Goal: Complete application form

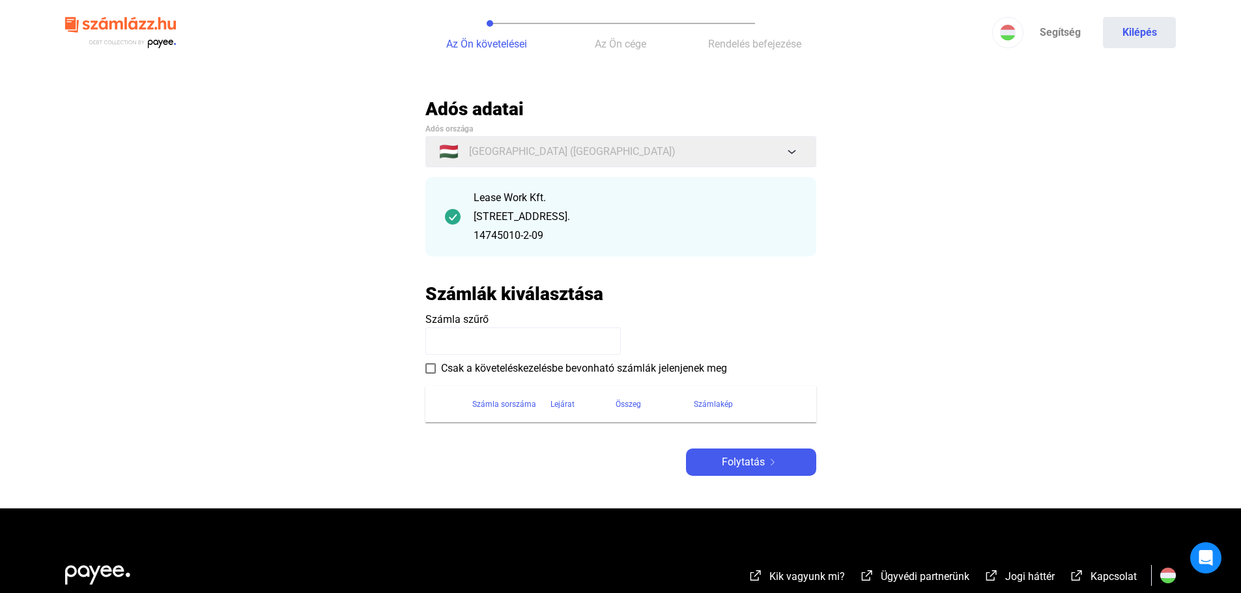
click at [507, 343] on input at bounding box center [522, 341] width 195 height 27
type input "***"
click at [483, 345] on input "***" at bounding box center [522, 341] width 195 height 27
click at [720, 466] on div "Folytatás" at bounding box center [751, 463] width 122 height 16
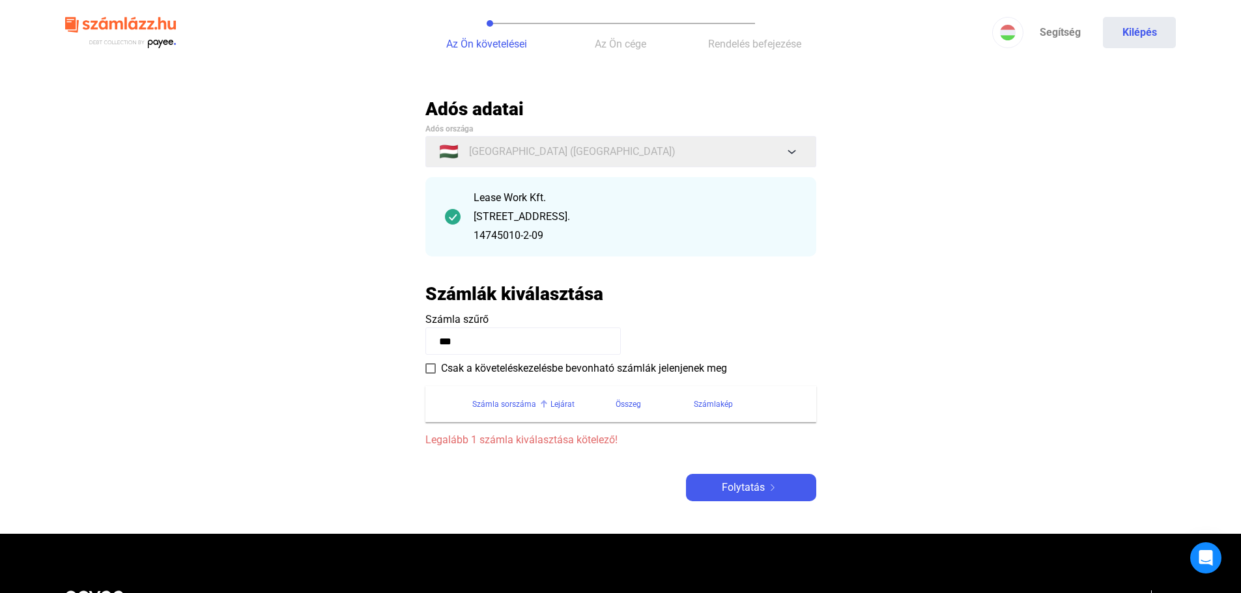
click at [494, 405] on div "Számla sorszáma" at bounding box center [504, 405] width 64 height 16
drag, startPoint x: 841, startPoint y: 226, endPoint x: 947, endPoint y: 205, distance: 108.2
click at [947, 205] on main "Automatikusan mentve Adós adatai Adós országa 🇭🇺 [GEOGRAPHIC_DATA] ([GEOGRAPHIC…" at bounding box center [620, 316] width 1241 height 436
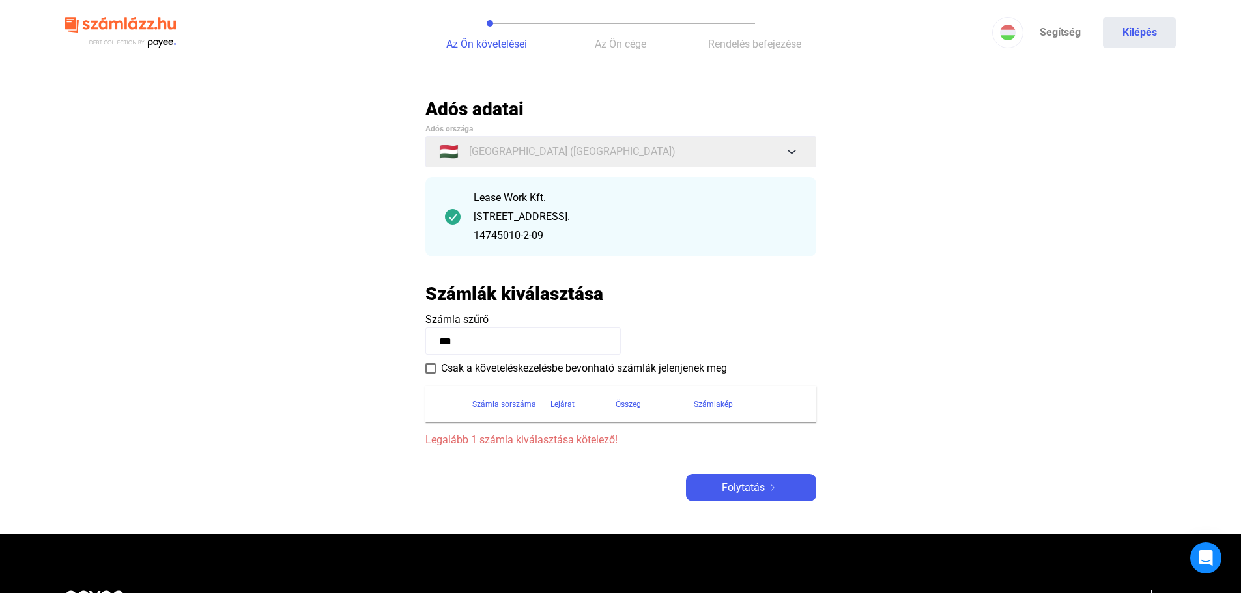
click at [576, 201] on div "Lease Work Kft." at bounding box center [635, 198] width 323 height 16
click at [1044, 30] on link "Segítség" at bounding box center [1059, 32] width 73 height 31
click at [611, 49] on span "Az Ön cége" at bounding box center [620, 44] width 51 height 12
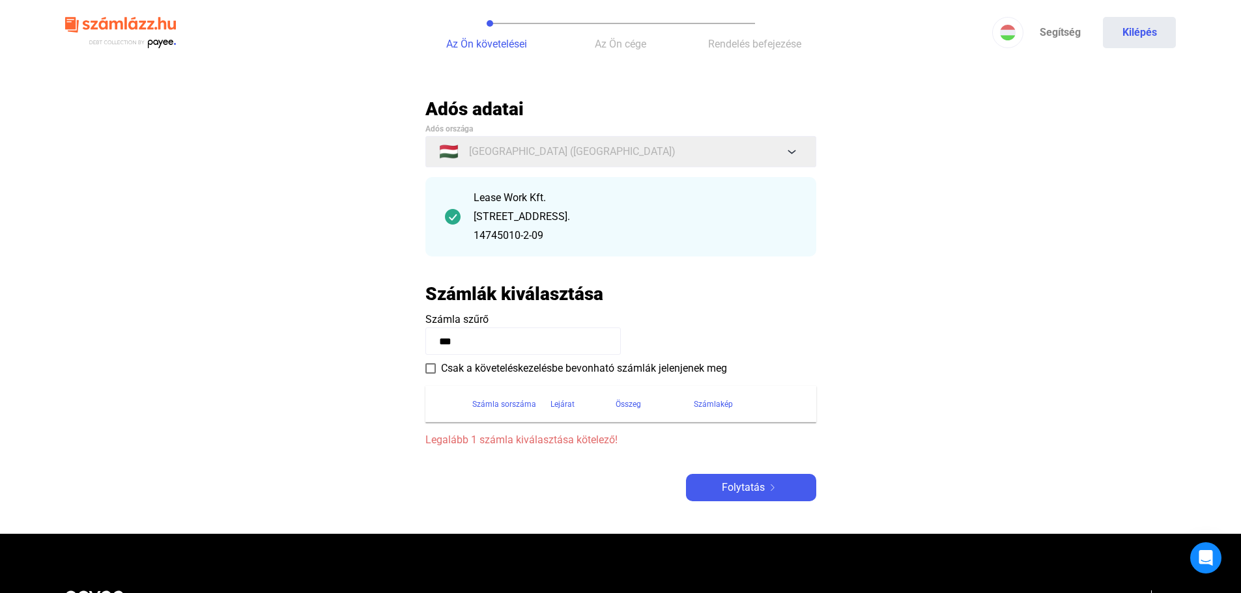
click at [448, 222] on img at bounding box center [453, 217] width 16 height 16
click at [430, 372] on span at bounding box center [430, 369] width 10 height 10
click at [487, 327] on payee-form-field "Számla szűrő ***" at bounding box center [620, 333] width 391 height 43
drag, startPoint x: 476, startPoint y: 341, endPoint x: 311, endPoint y: 336, distance: 165.6
click at [311, 336] on main "Automatikusan mentve Adós adatai Adós országa 🇭🇺 [GEOGRAPHIC_DATA] ([GEOGRAPHIC…" at bounding box center [620, 316] width 1241 height 436
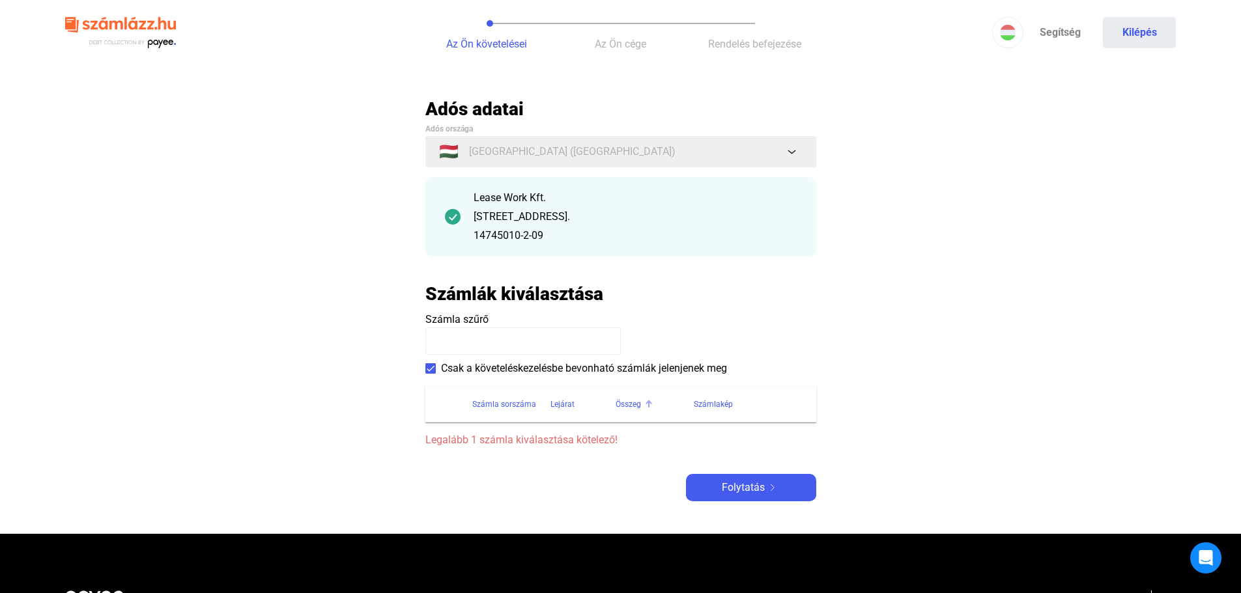
click at [634, 405] on div "Összeg" at bounding box center [628, 405] width 25 height 16
click at [730, 412] on div "Számlakép" at bounding box center [713, 405] width 39 height 16
click at [741, 483] on span "Folytatás" at bounding box center [743, 488] width 43 height 16
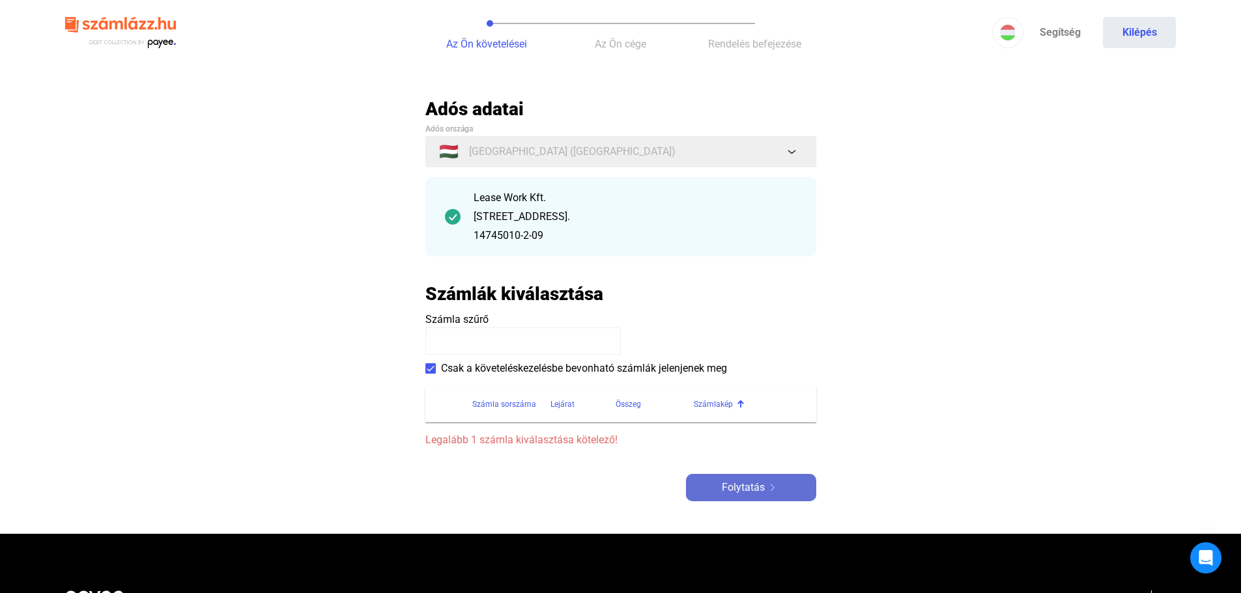
click at [741, 483] on span "Folytatás" at bounding box center [743, 488] width 43 height 16
click at [1151, 33] on button "Kilépés" at bounding box center [1139, 32] width 73 height 31
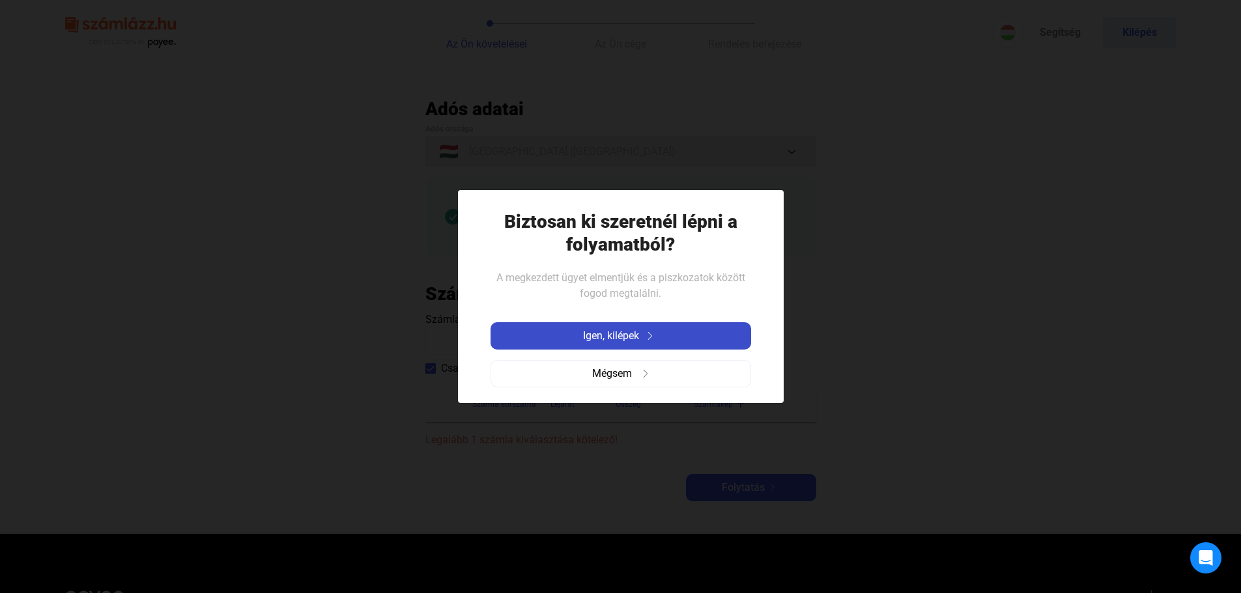
click at [608, 329] on span "Igen, kilépek" at bounding box center [611, 336] width 56 height 16
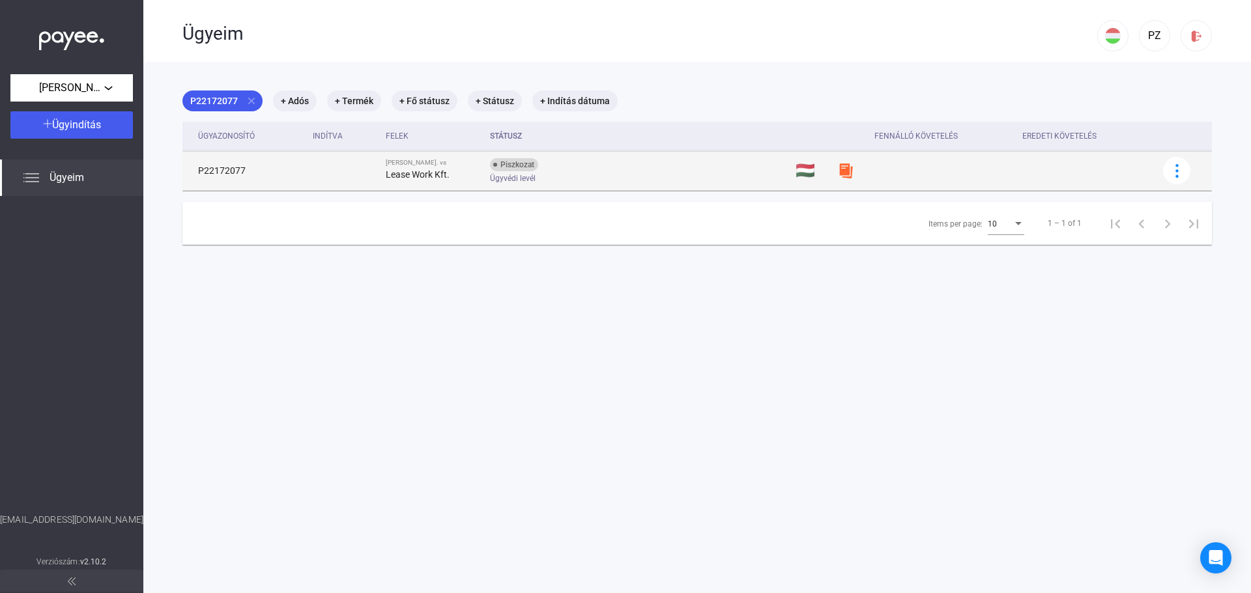
click at [838, 172] on img at bounding box center [846, 171] width 16 height 16
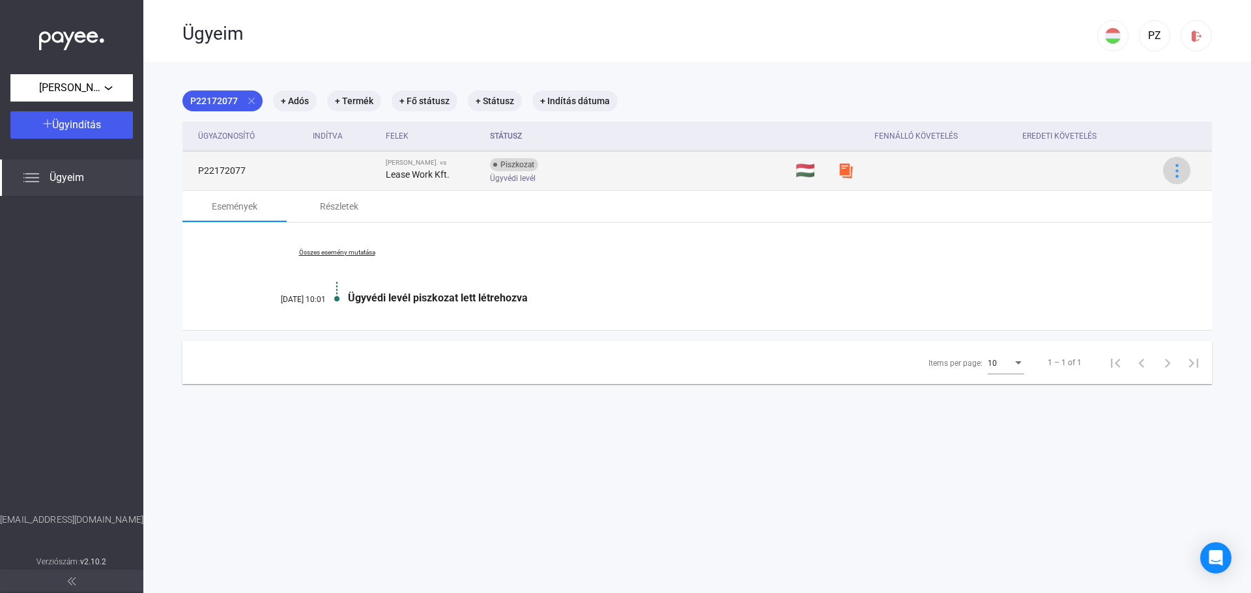
click at [1170, 168] on img at bounding box center [1177, 171] width 14 height 14
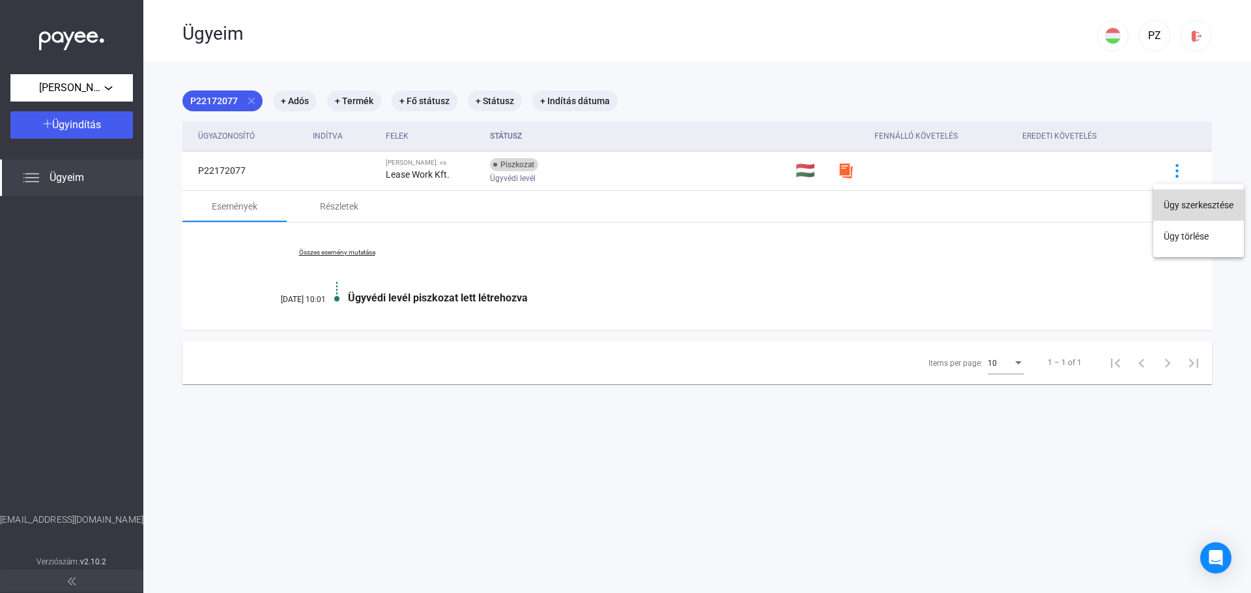
click at [1187, 201] on button "Ügy szerkesztése" at bounding box center [1198, 205] width 91 height 31
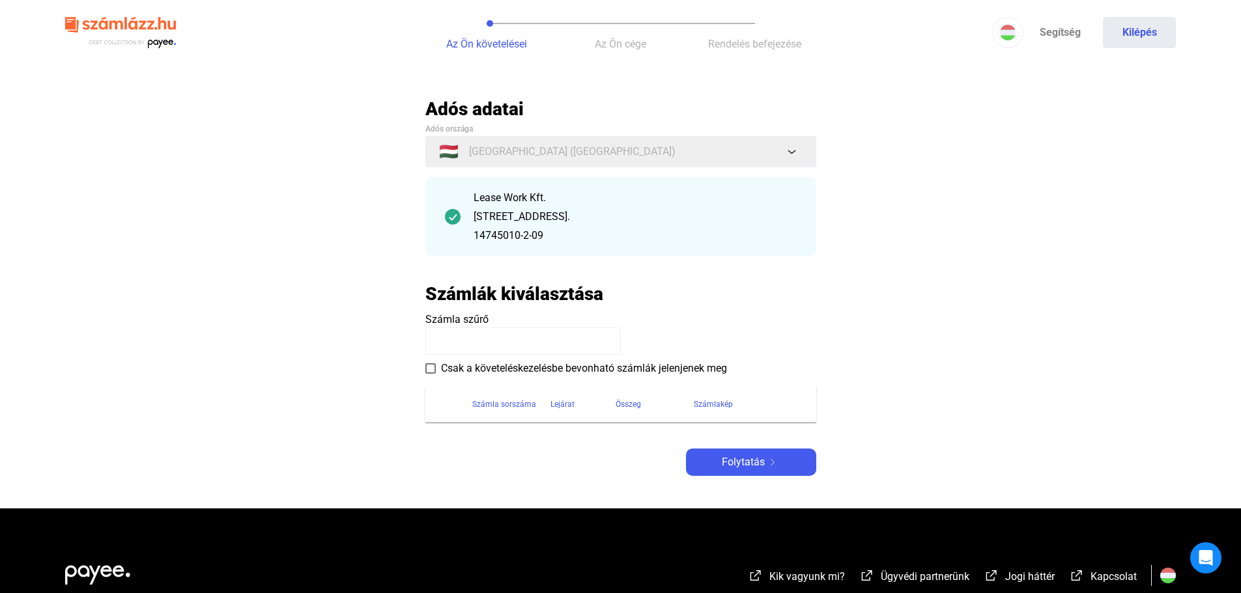
click at [451, 211] on img at bounding box center [453, 217] width 16 height 16
